Goal: Ask a question

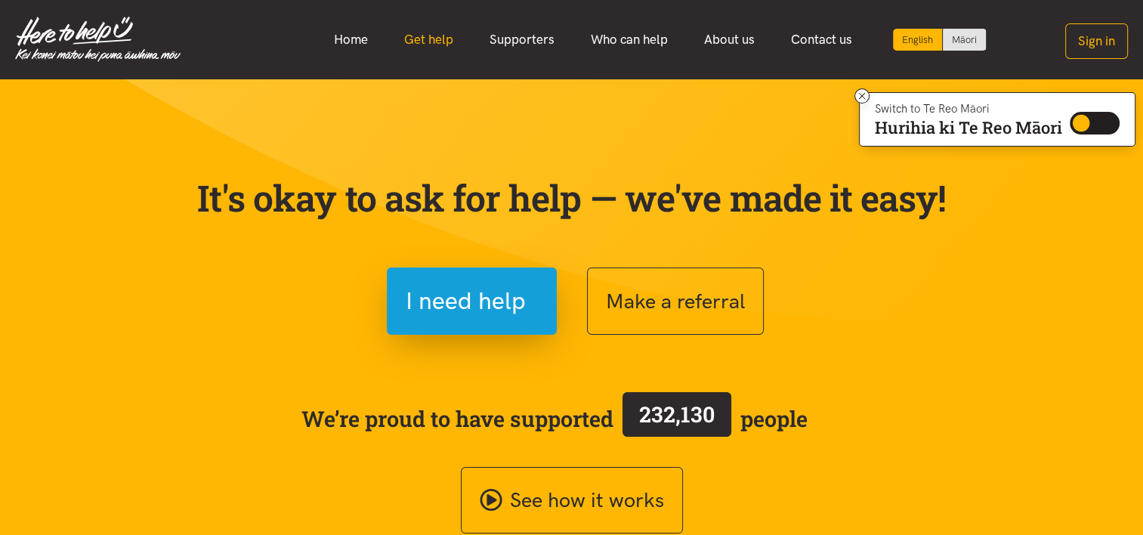
click at [428, 34] on link "Get help" at bounding box center [428, 39] width 85 height 32
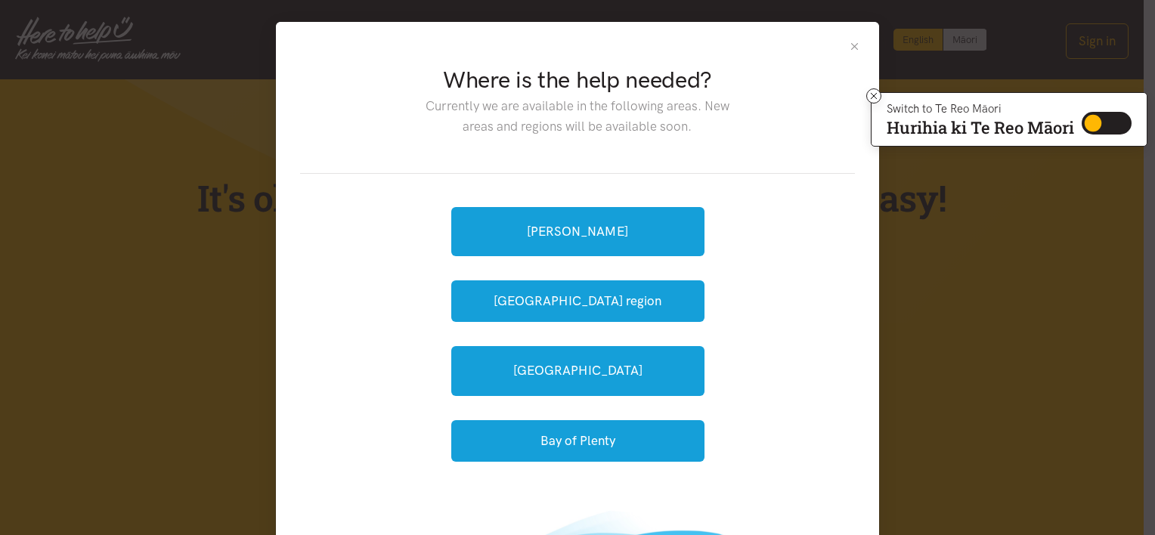
click at [848, 46] on button "Close" at bounding box center [854, 46] width 13 height 13
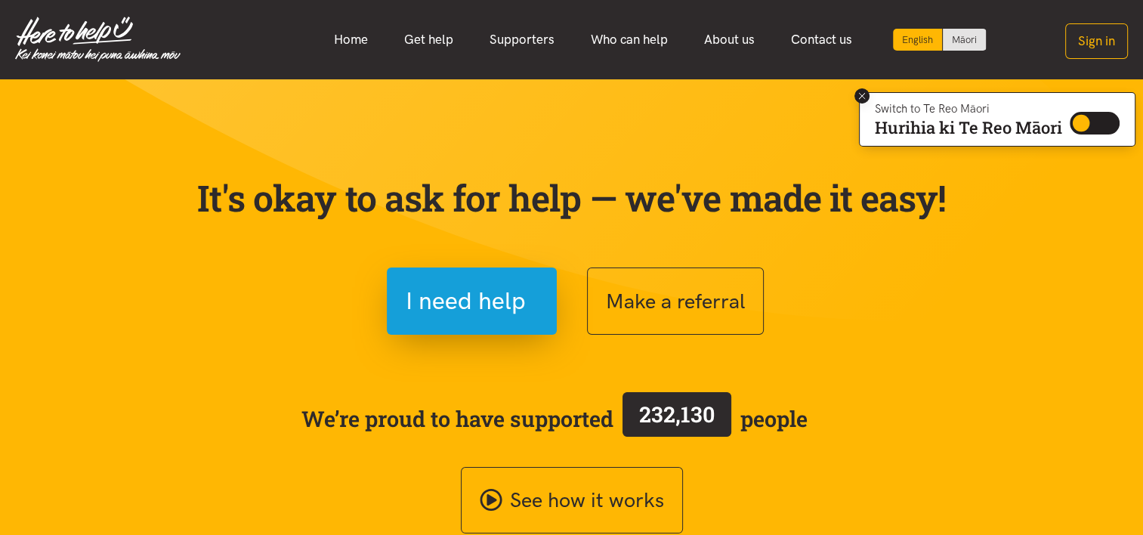
click at [864, 94] on icon at bounding box center [862, 96] width 11 height 11
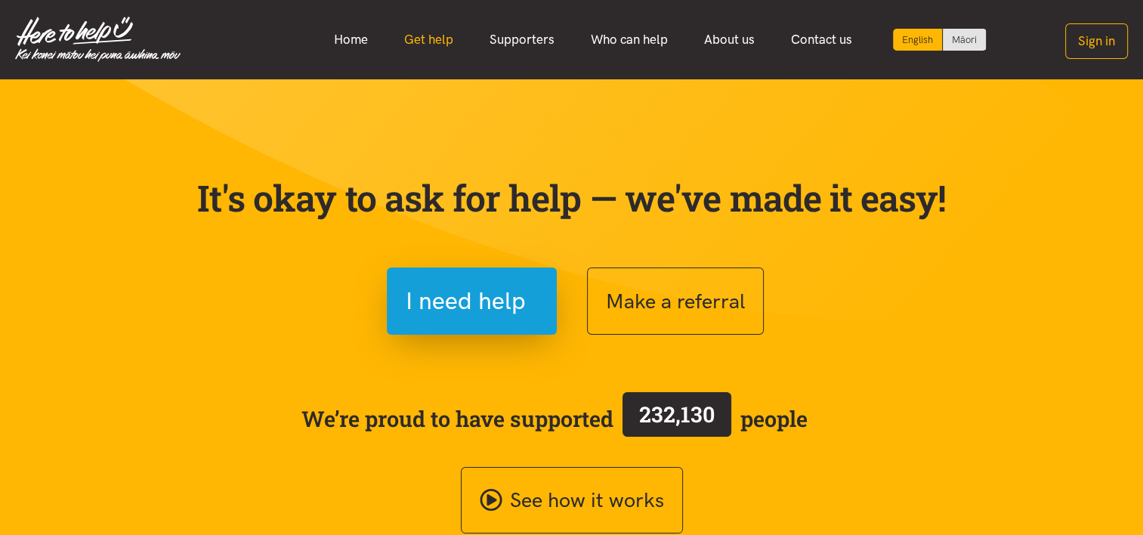
click at [428, 32] on link "Get help" at bounding box center [428, 39] width 85 height 32
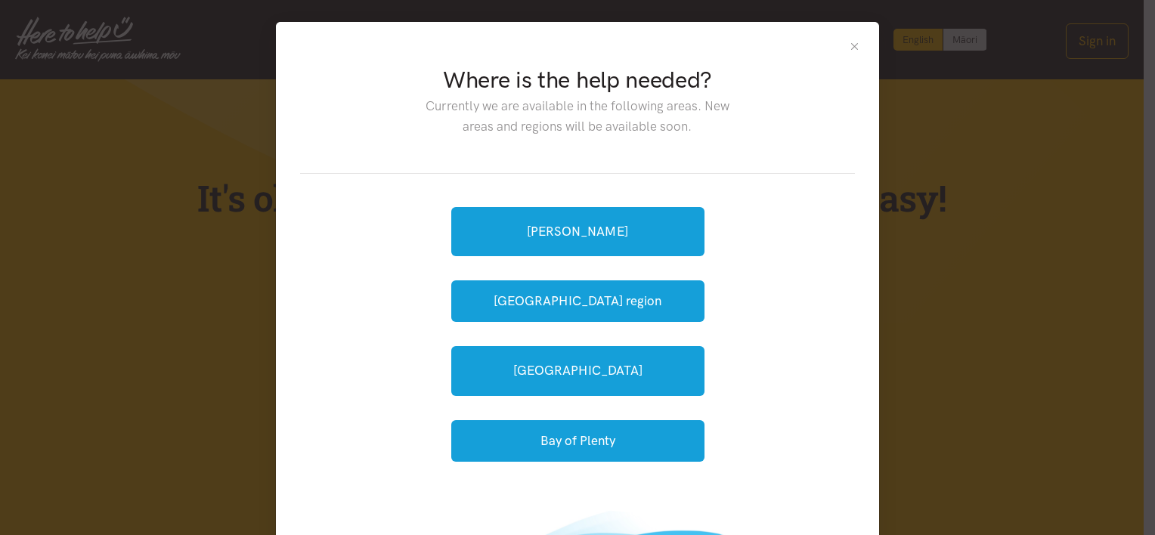
click at [850, 42] on button "Close" at bounding box center [854, 46] width 13 height 13
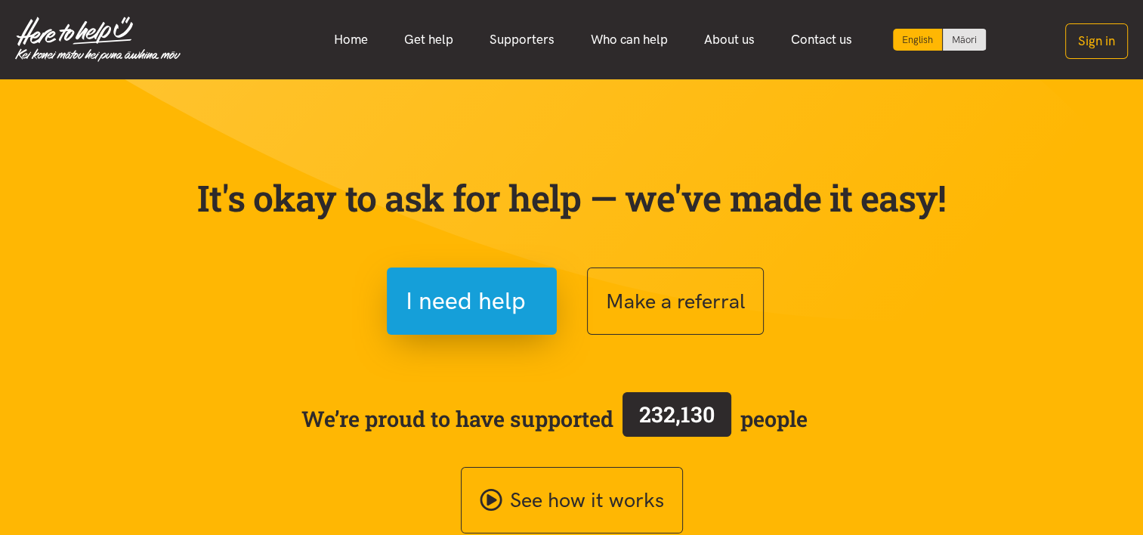
click at [1010, 339] on section "It's okay to ask for help — we've made it easy! I need help Make a referral We’…" at bounding box center [571, 342] width 1143 height 527
click at [433, 38] on link "Get help" at bounding box center [428, 39] width 85 height 32
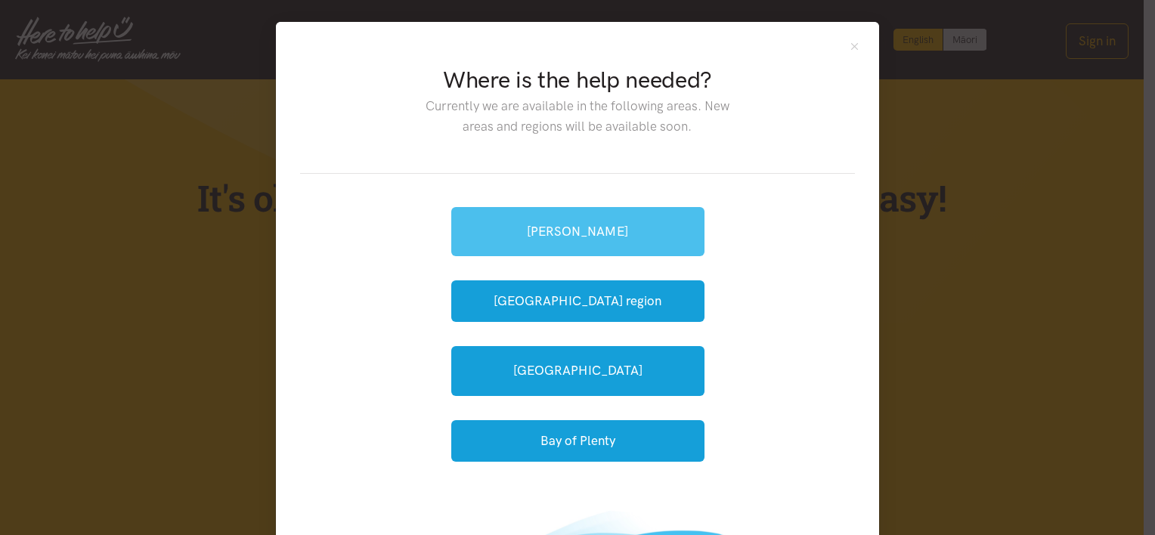
click at [581, 230] on link "[PERSON_NAME]" at bounding box center [577, 231] width 253 height 49
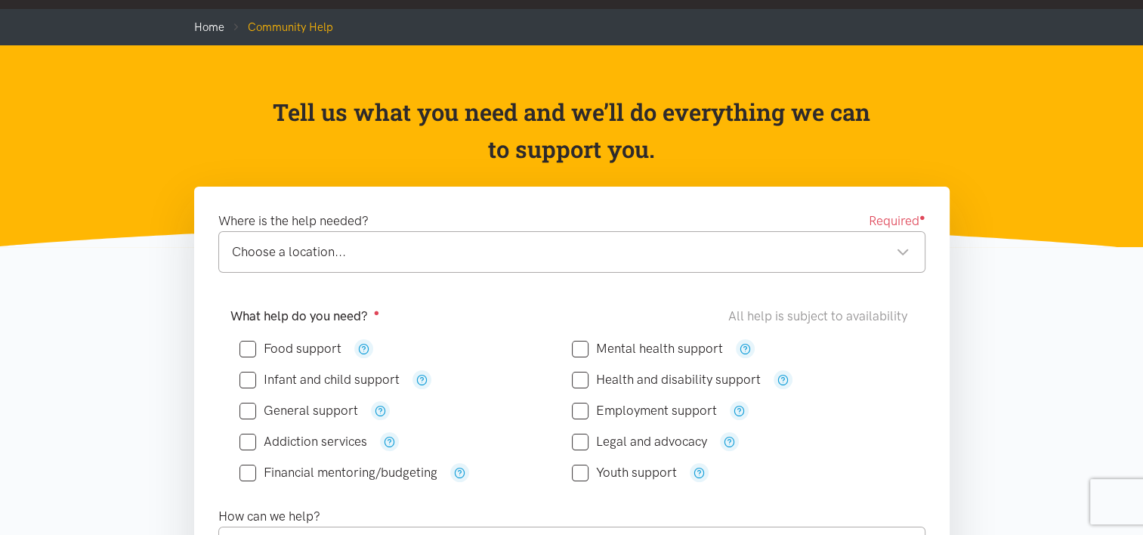
scroll to position [227, 0]
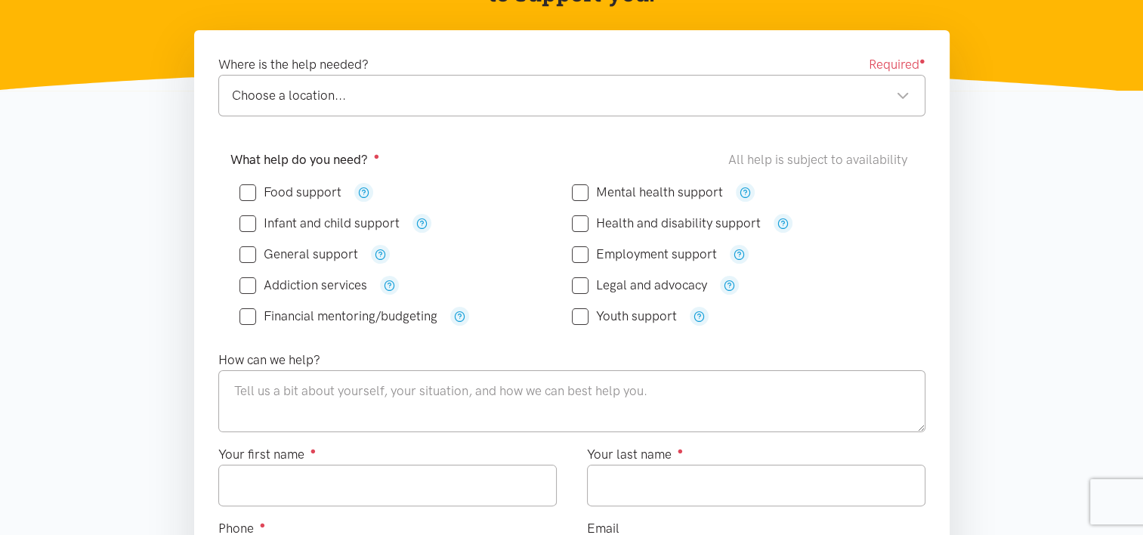
click at [496, 113] on div "Choose a location... Choose a location..." at bounding box center [571, 96] width 707 height 42
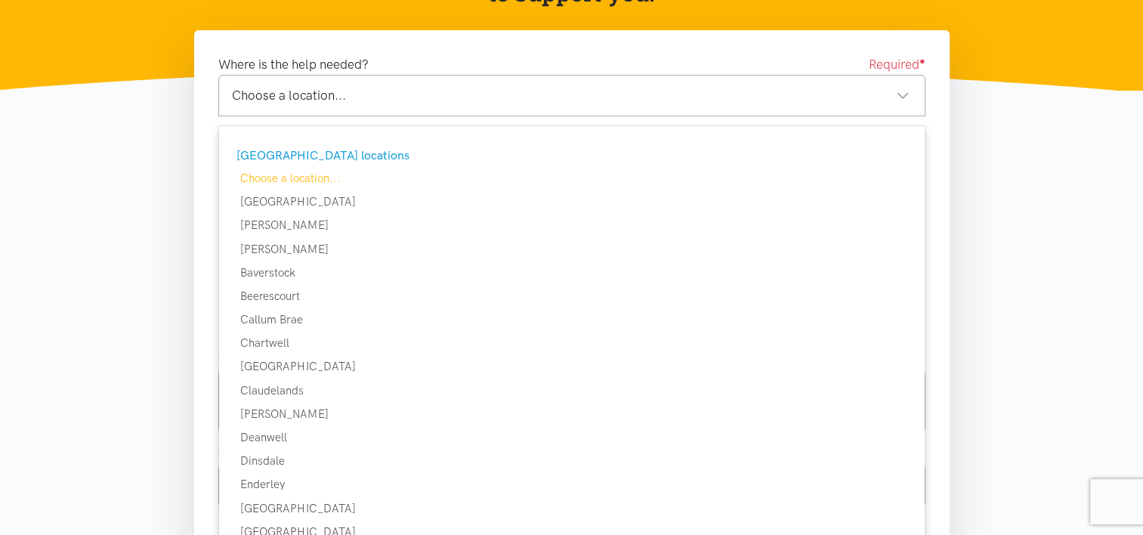
click at [478, 88] on div "Choose a location..." at bounding box center [571, 95] width 678 height 20
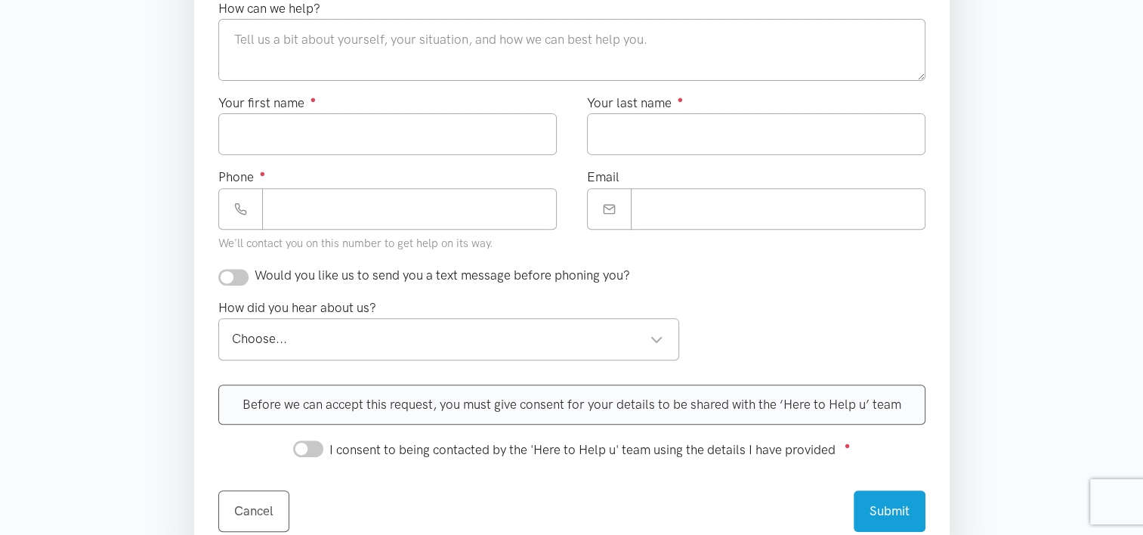
scroll to position [604, 0]
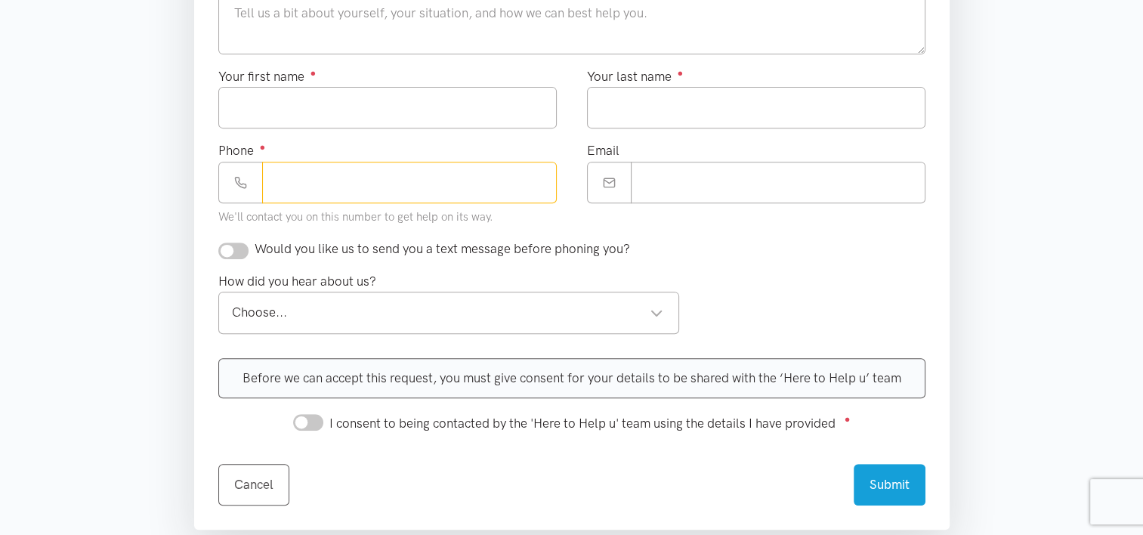
drag, startPoint x: 386, startPoint y: 181, endPoint x: 397, endPoint y: 159, distance: 23.7
click at [386, 181] on input "Phone ●" at bounding box center [409, 183] width 295 height 42
